Goal: Task Accomplishment & Management: Complete application form

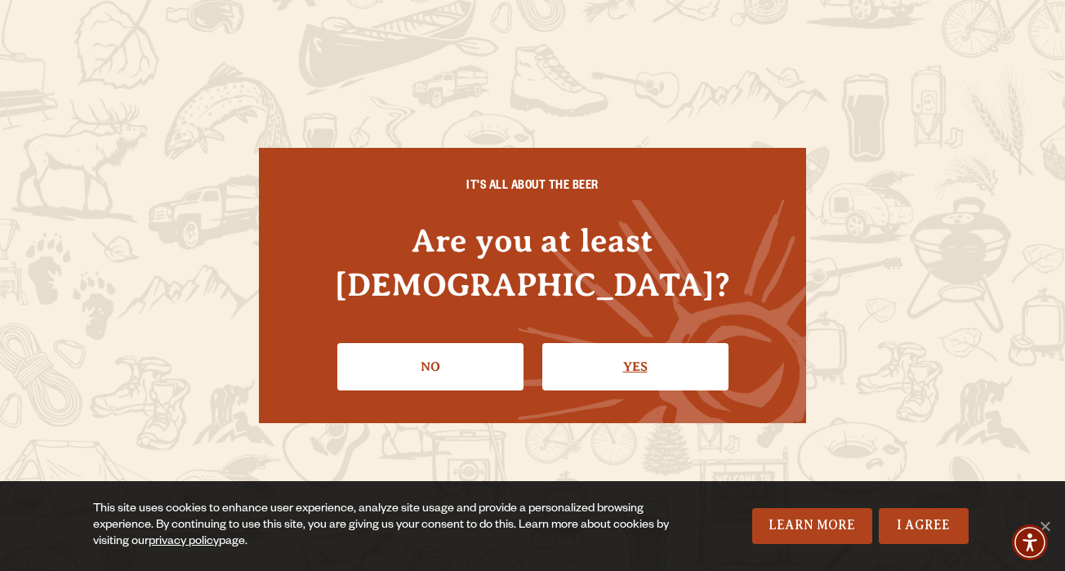
click at [637, 353] on link "Yes" at bounding box center [635, 366] width 186 height 47
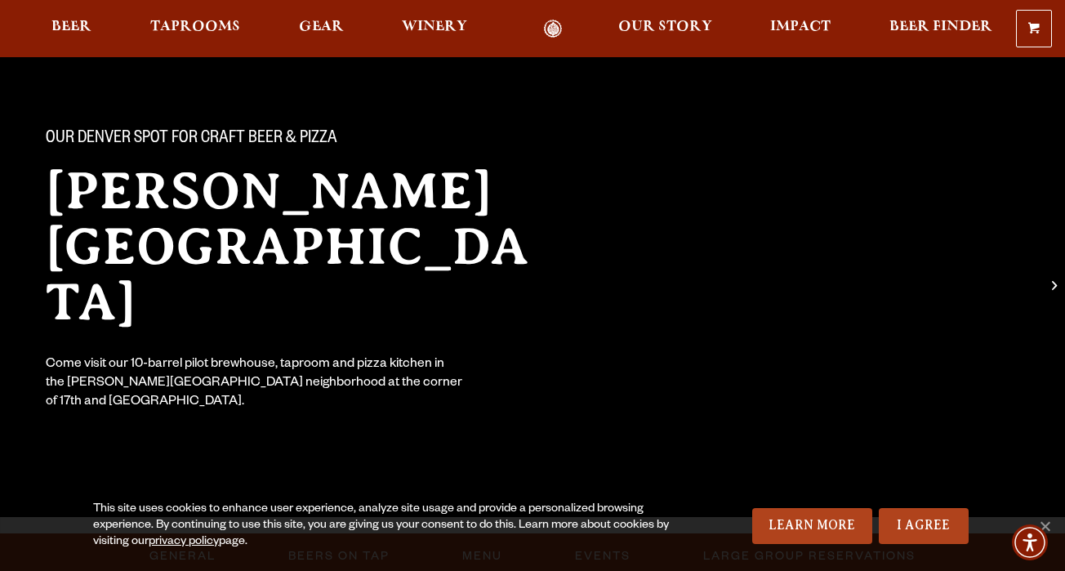
scroll to position [93, 0]
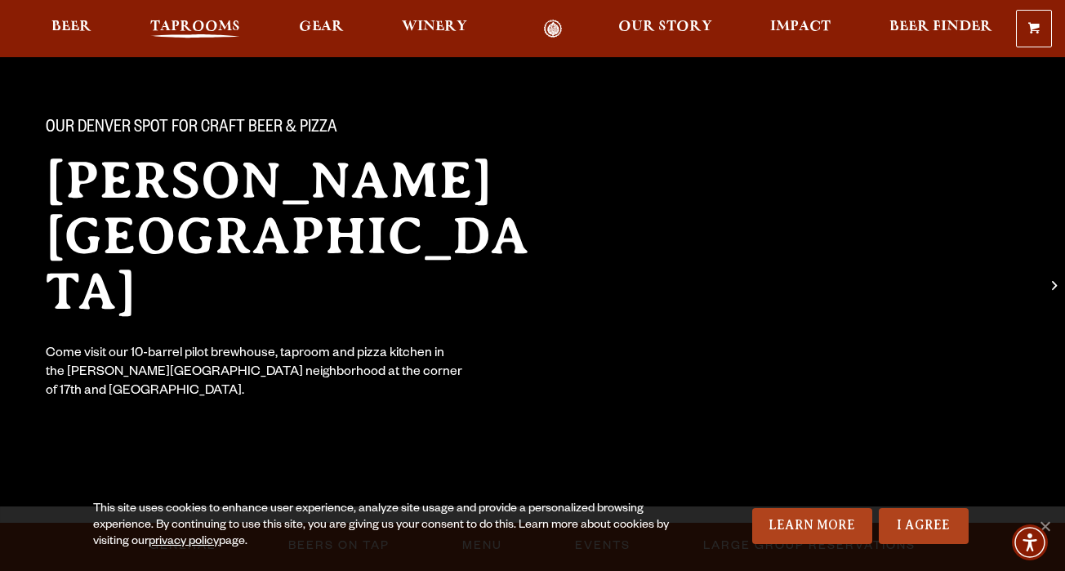
click at [199, 33] on span "Taprooms" at bounding box center [195, 26] width 90 height 13
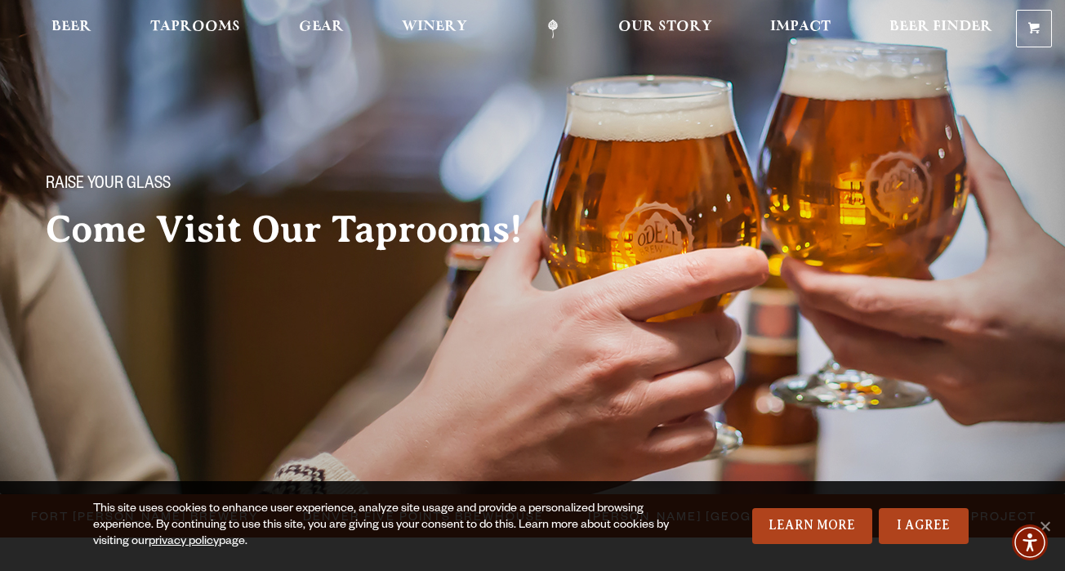
scroll to position [40, 0]
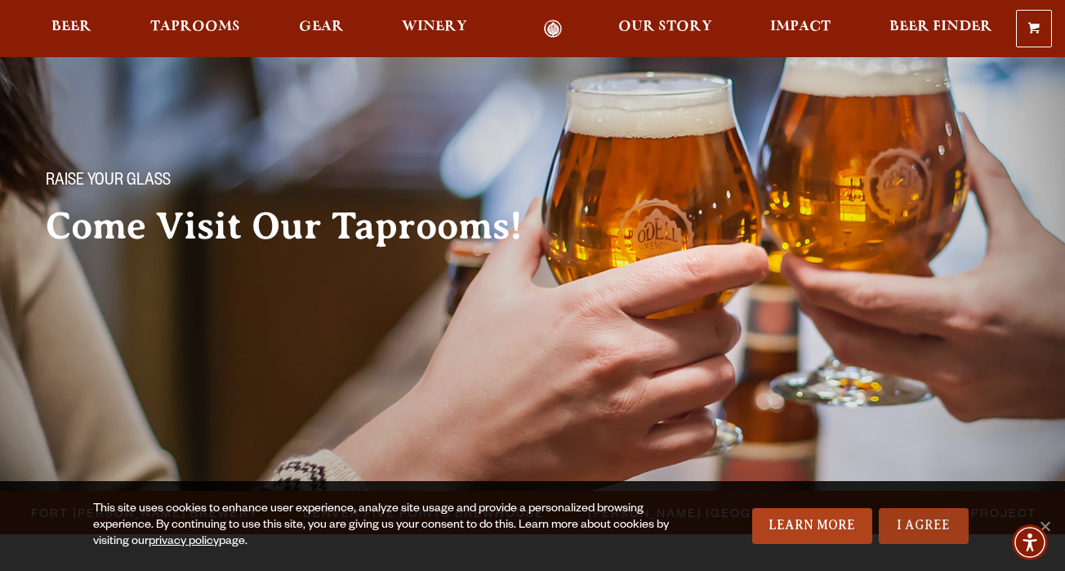
click at [903, 521] on link "I Agree" at bounding box center [924, 526] width 90 height 36
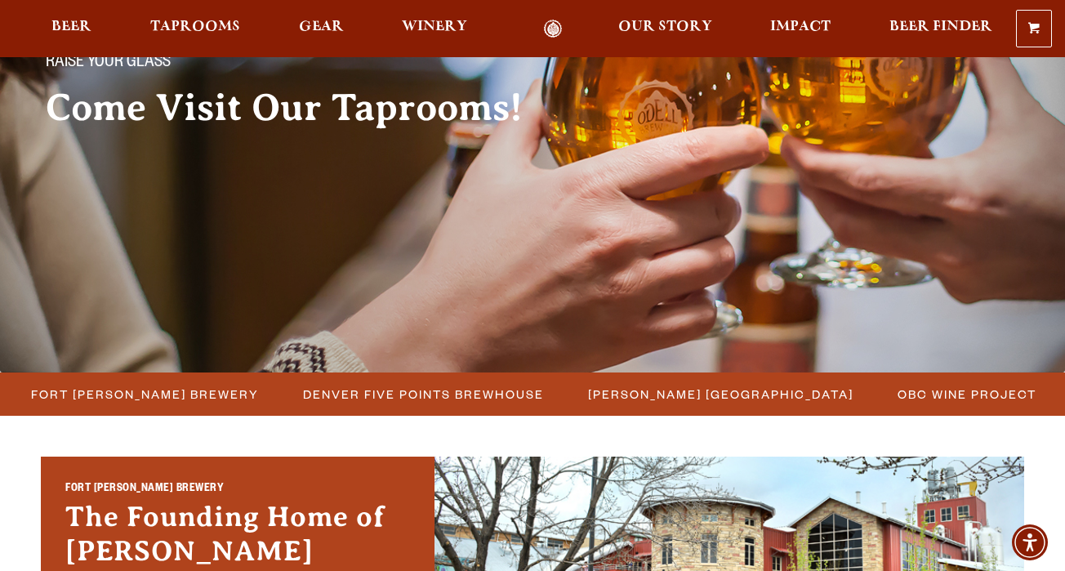
scroll to position [165, 0]
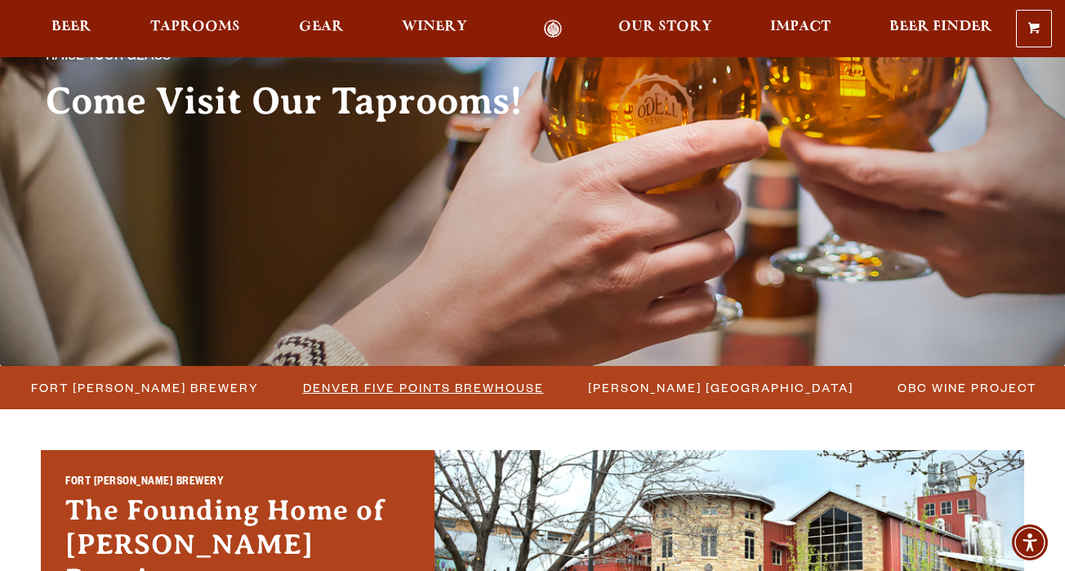
click at [457, 388] on span "Denver Five Points Brewhouse" at bounding box center [423, 388] width 241 height 24
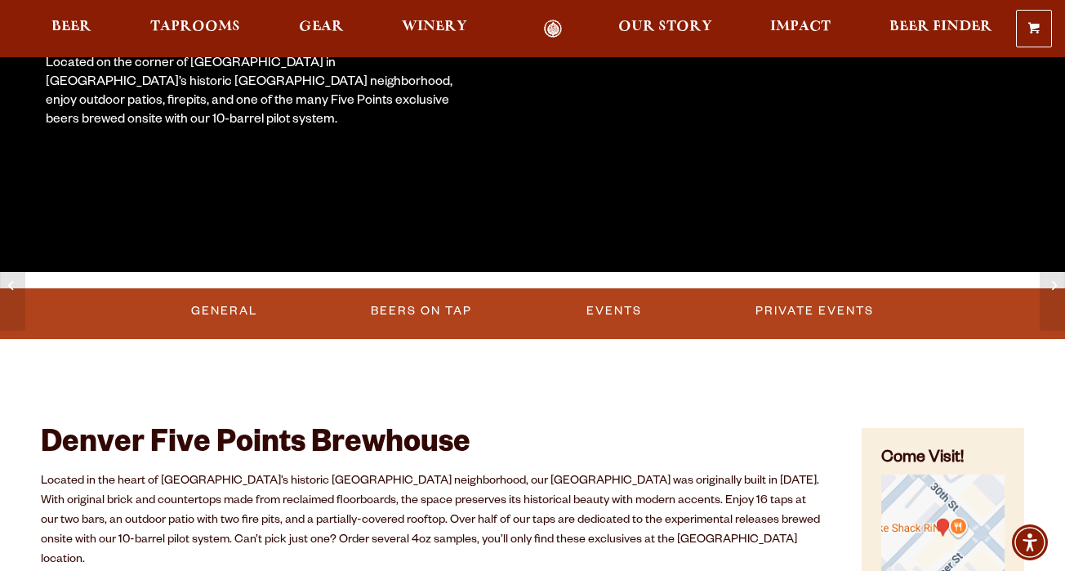
scroll to position [338, 0]
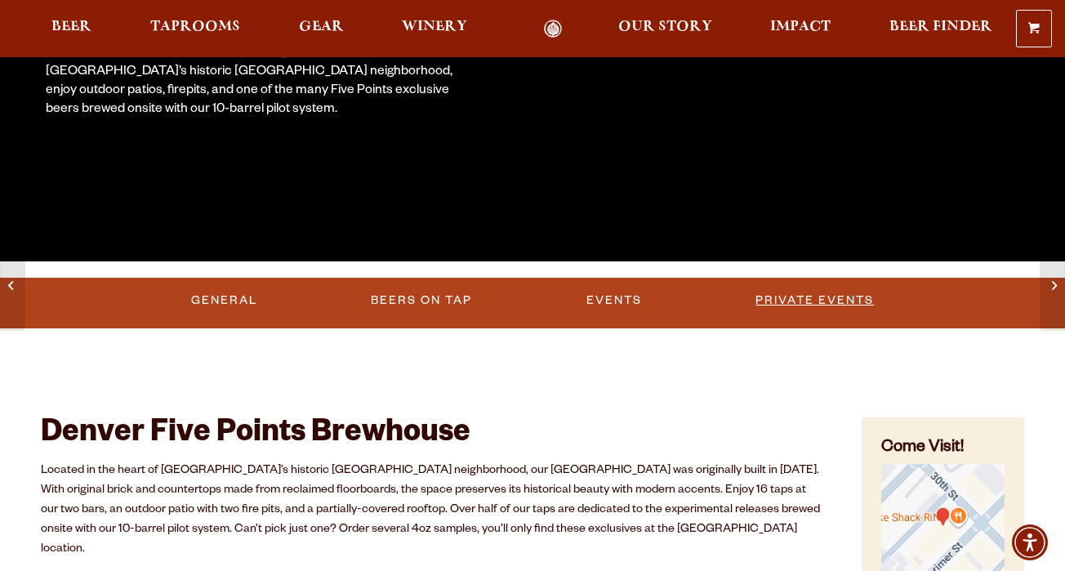
click at [827, 303] on link "Private Events" at bounding box center [814, 301] width 131 height 38
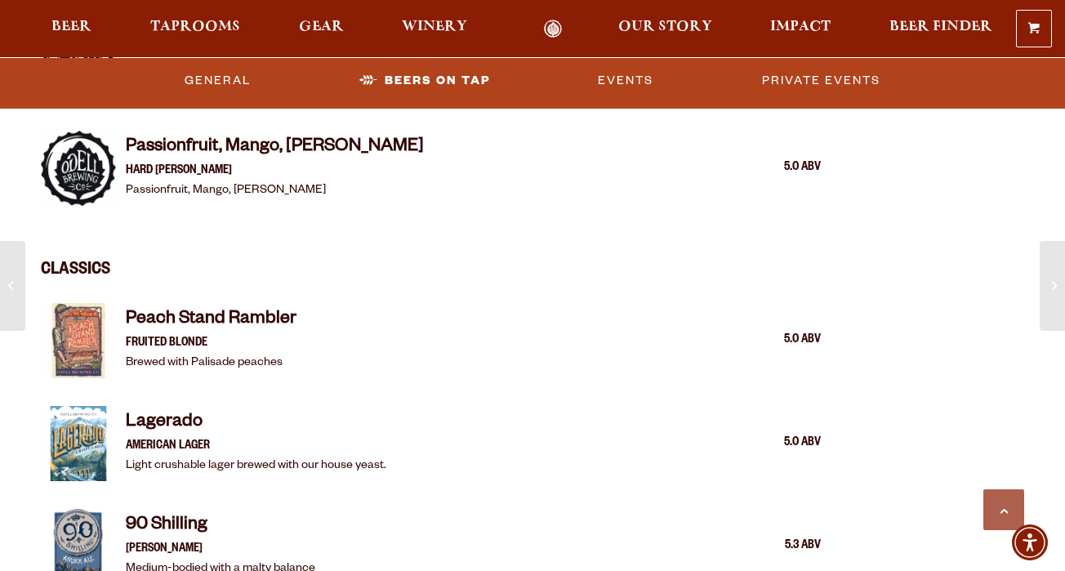
scroll to position [2692, 0]
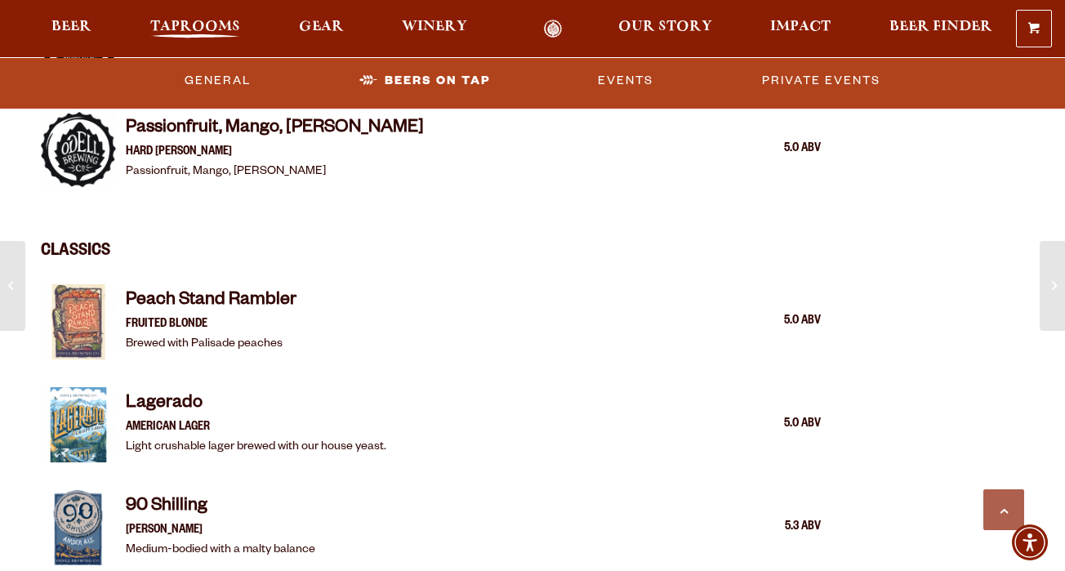
click at [215, 29] on span "Taprooms" at bounding box center [195, 26] width 90 height 13
click at [804, 78] on link "Private Events" at bounding box center [820, 80] width 131 height 38
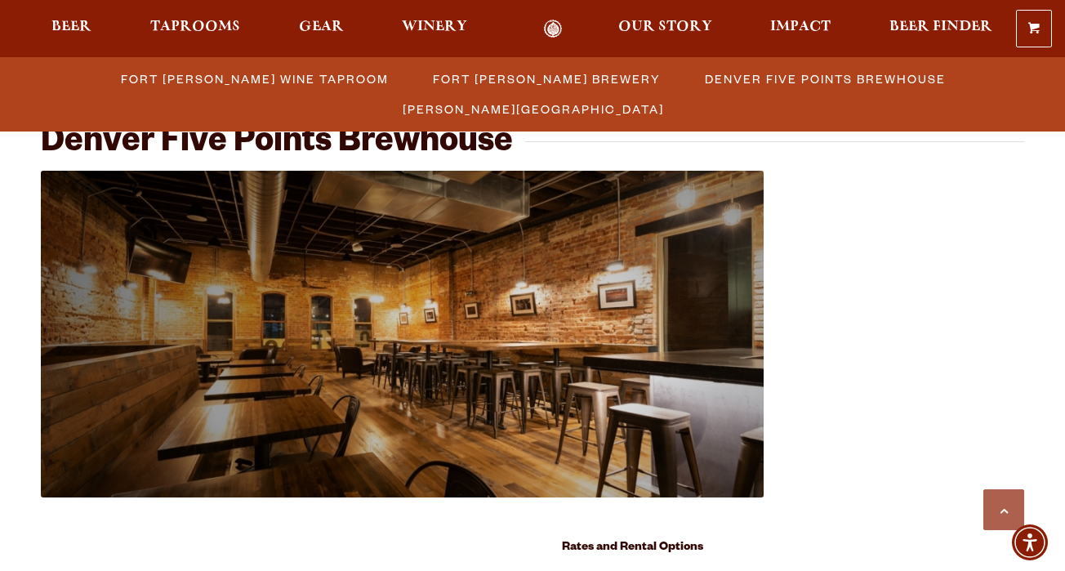
scroll to position [1588, 0]
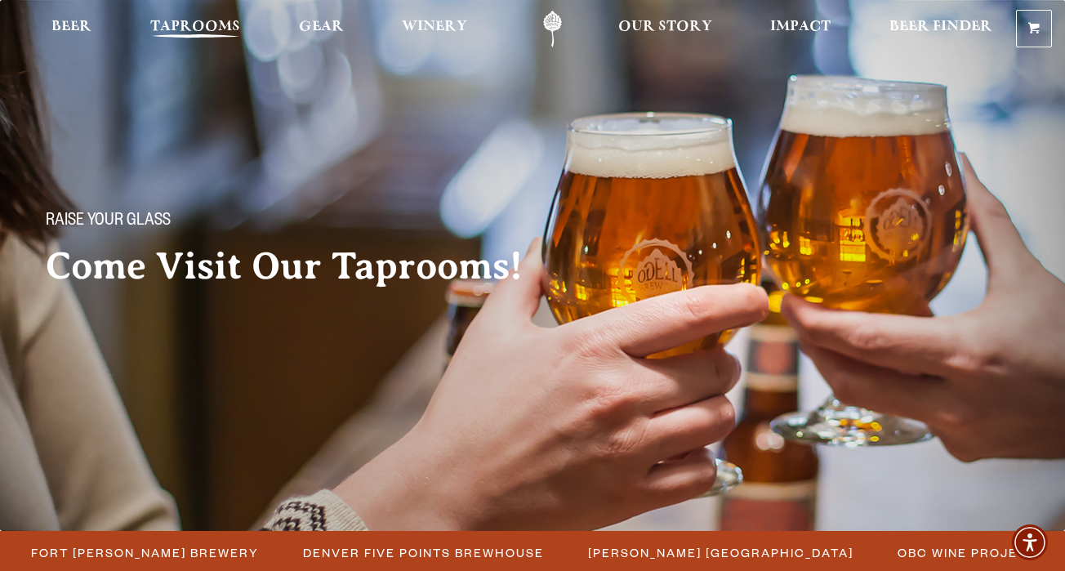
click at [226, 29] on span "Taprooms" at bounding box center [195, 26] width 90 height 13
click at [211, 25] on span "Taprooms" at bounding box center [195, 26] width 90 height 13
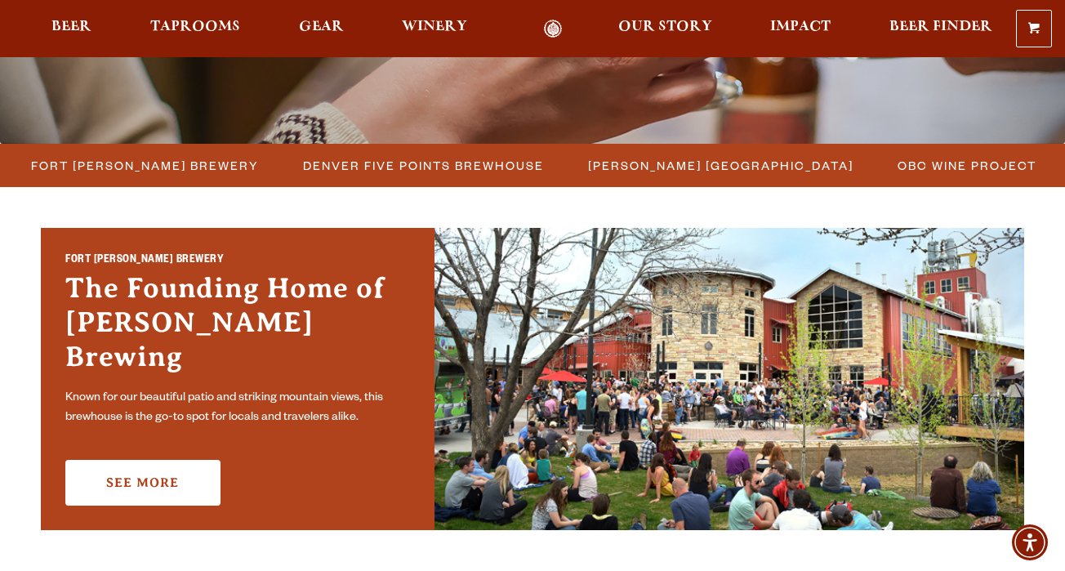
scroll to position [383, 0]
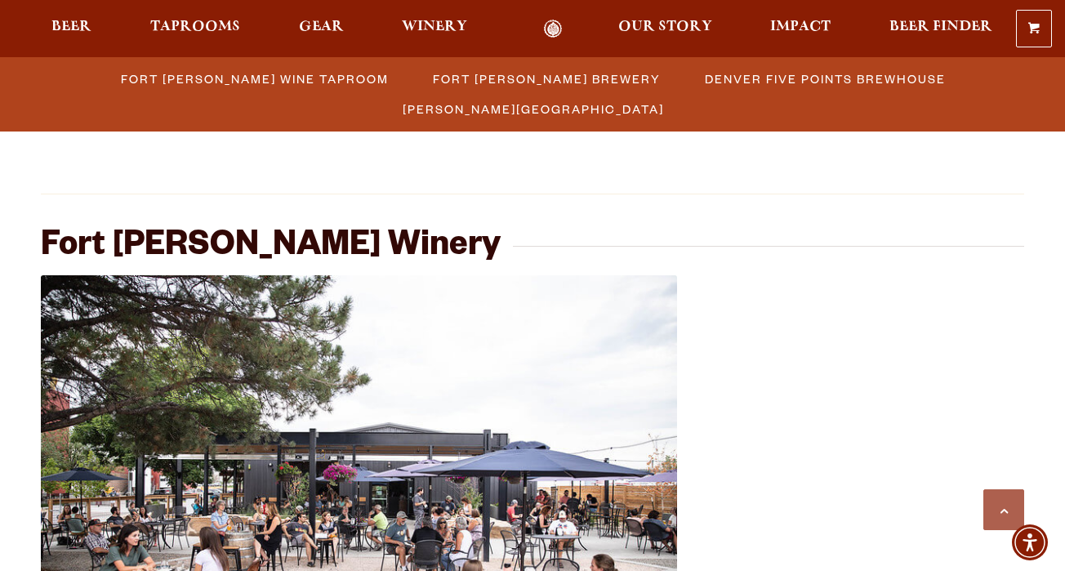
scroll to position [2522, 0]
